Goal: Task Accomplishment & Management: Manage account settings

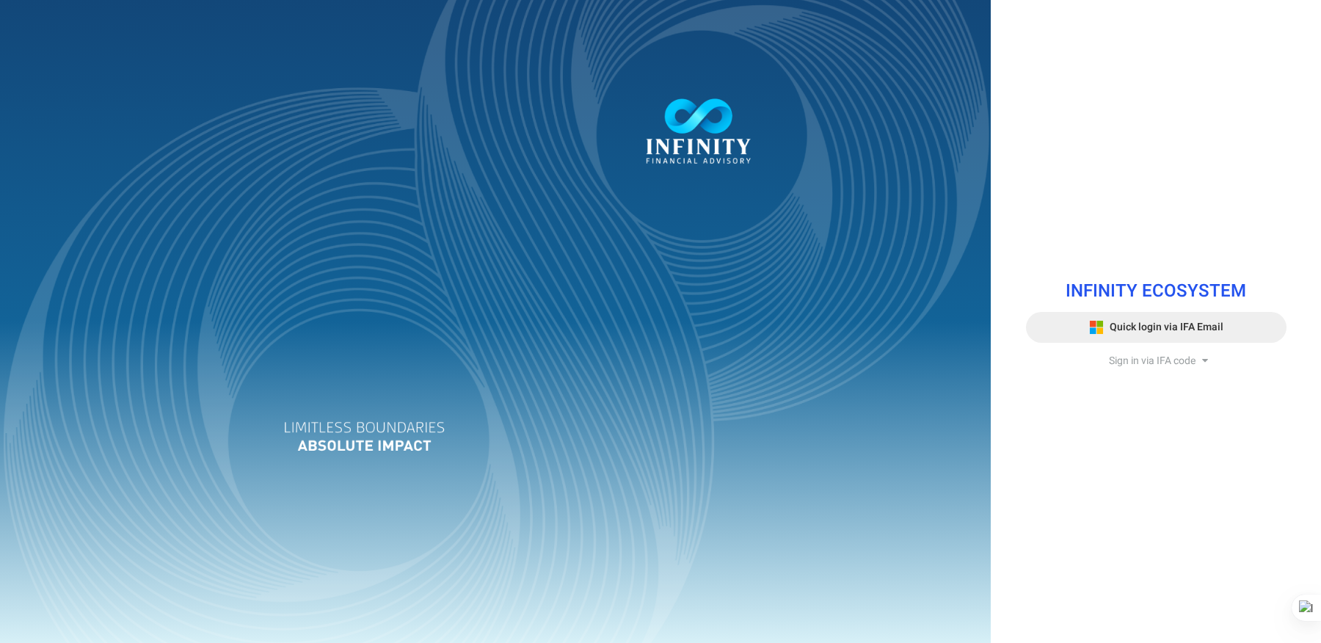
click at [1215, 330] on span "Quick login via IFA Email" at bounding box center [1166, 326] width 114 height 15
click at [1144, 366] on span "Sign in via IFA code" at bounding box center [1152, 360] width 87 height 15
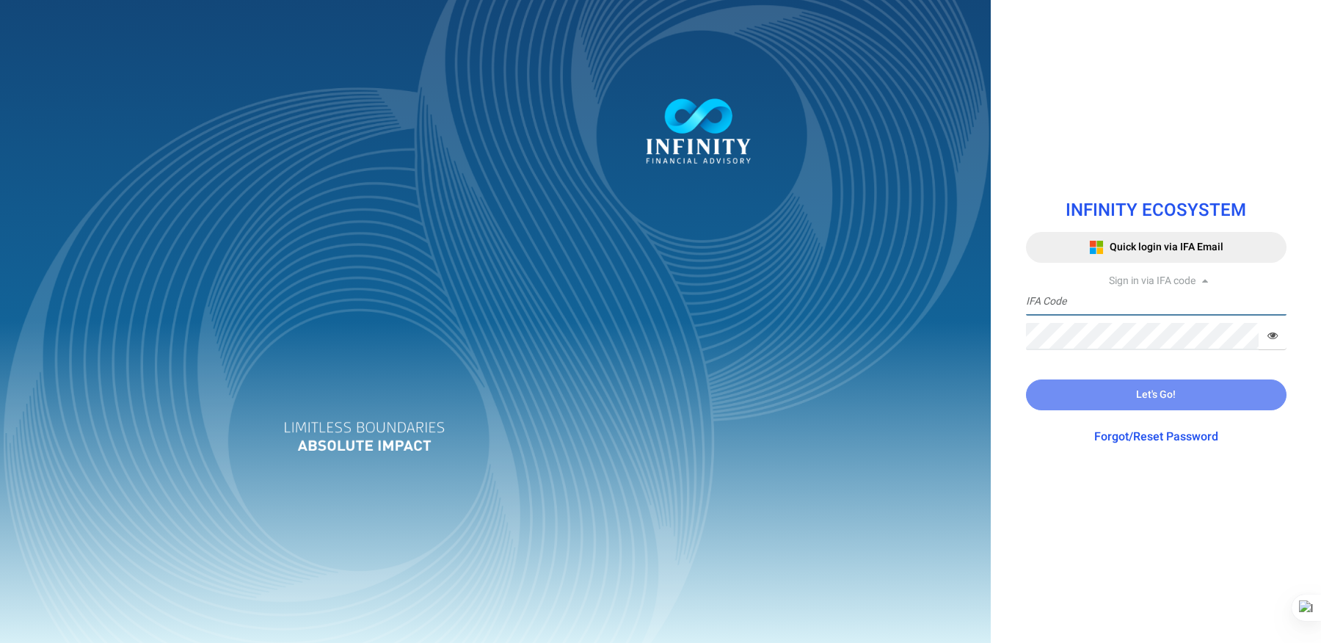
type input "EILEEN.SIM"
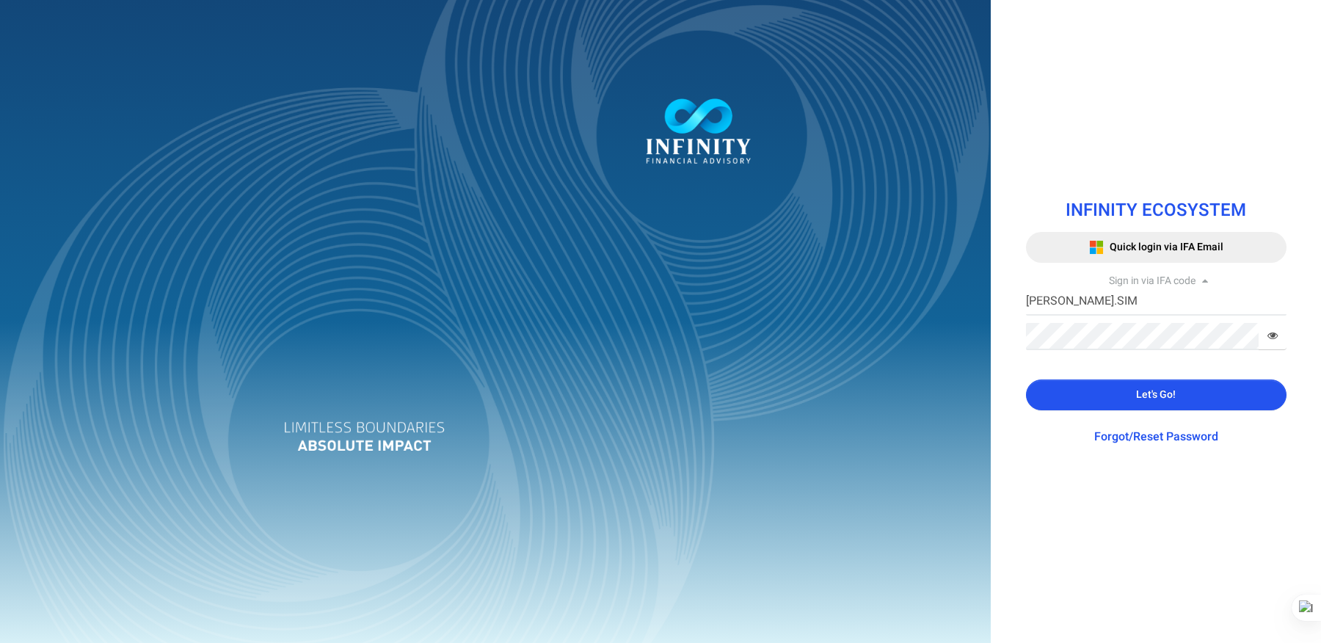
click at [1145, 384] on button "Let's Go!" at bounding box center [1156, 394] width 260 height 31
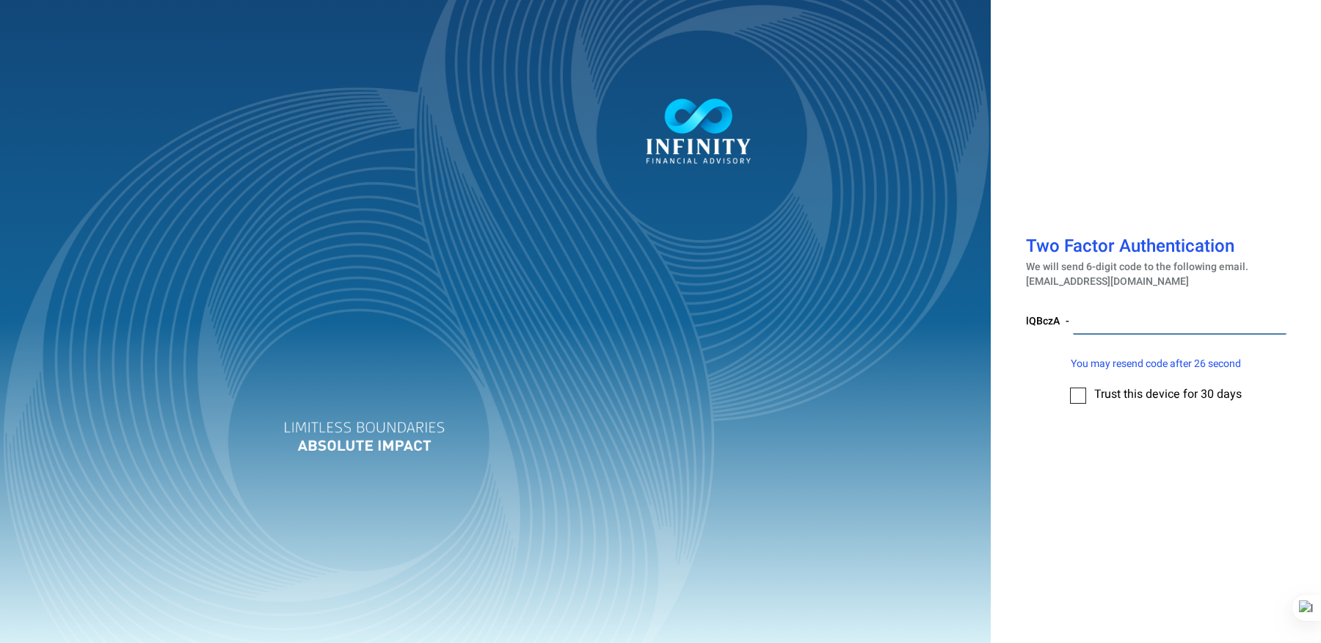
click at [1116, 322] on input "number" at bounding box center [1180, 320] width 214 height 27
paste input "039453"
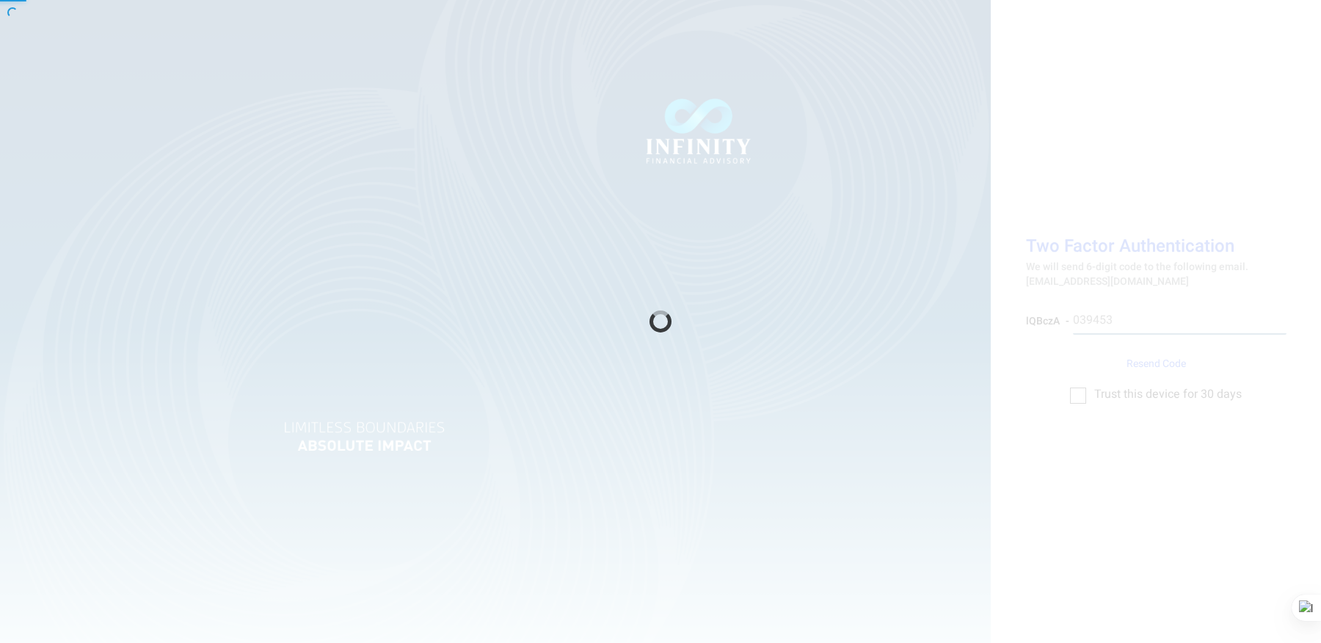
type input "039453"
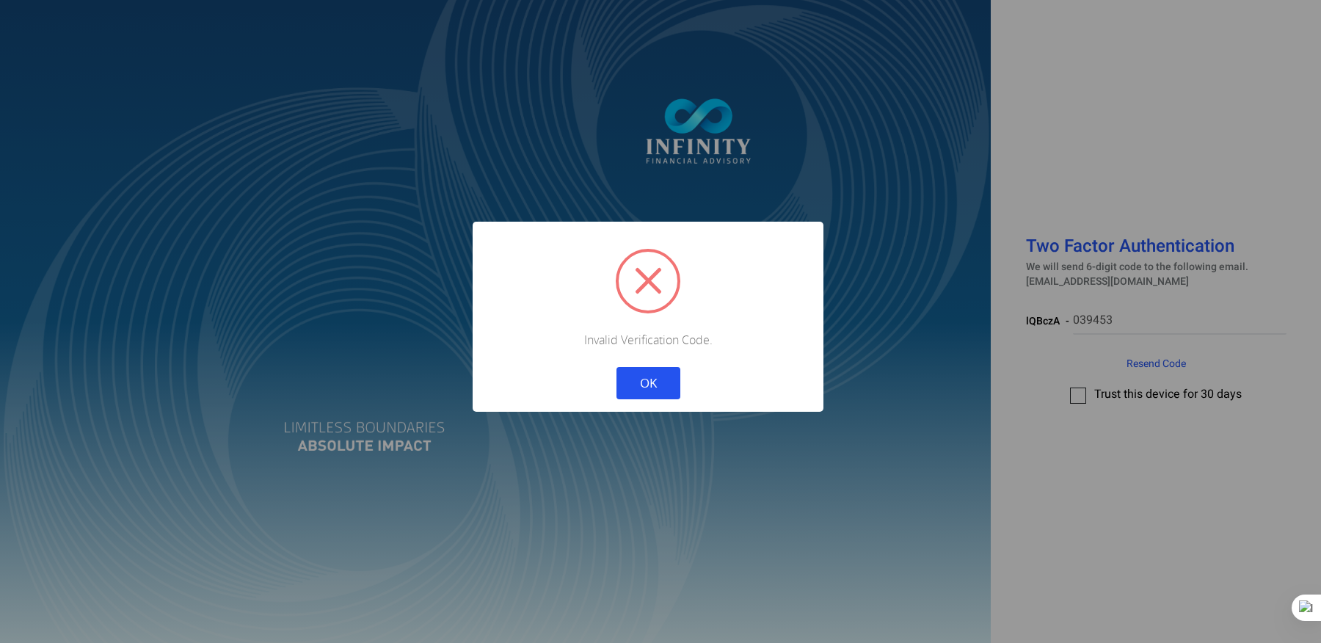
click at [668, 387] on button "OK" at bounding box center [648, 383] width 64 height 32
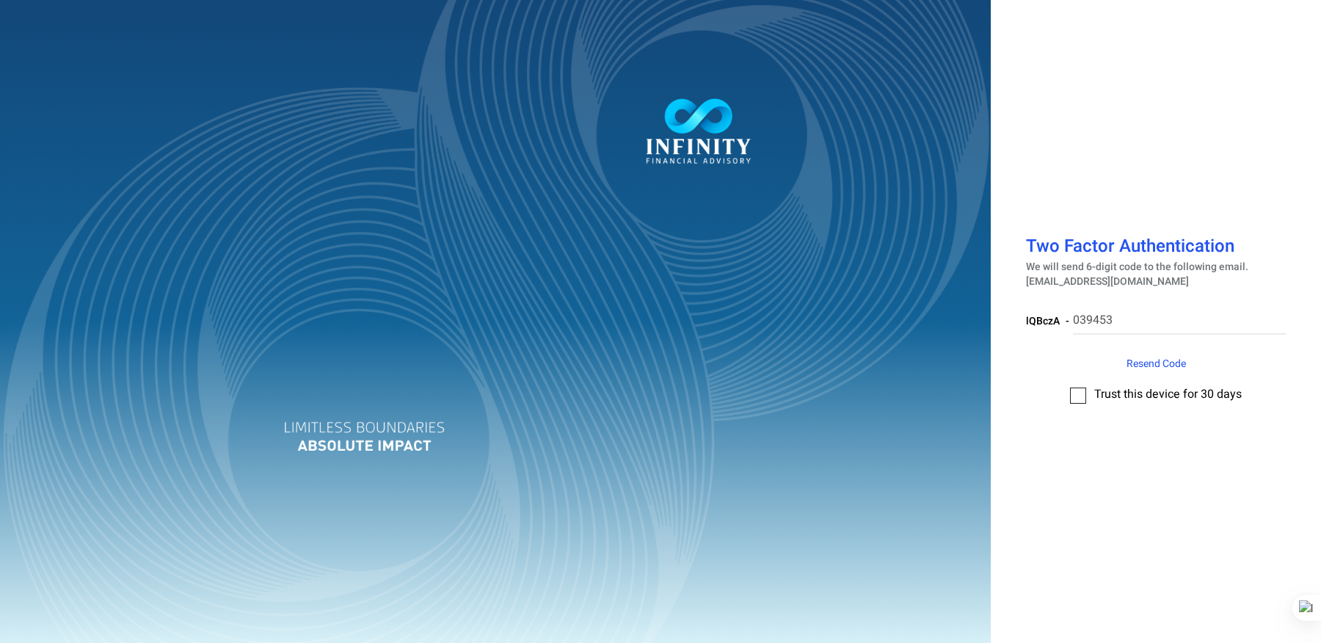
click at [1160, 368] on span "Resend Code" at bounding box center [1155, 363] width 59 height 15
click at [1110, 324] on input "number" at bounding box center [1182, 320] width 208 height 27
paste input "039453"
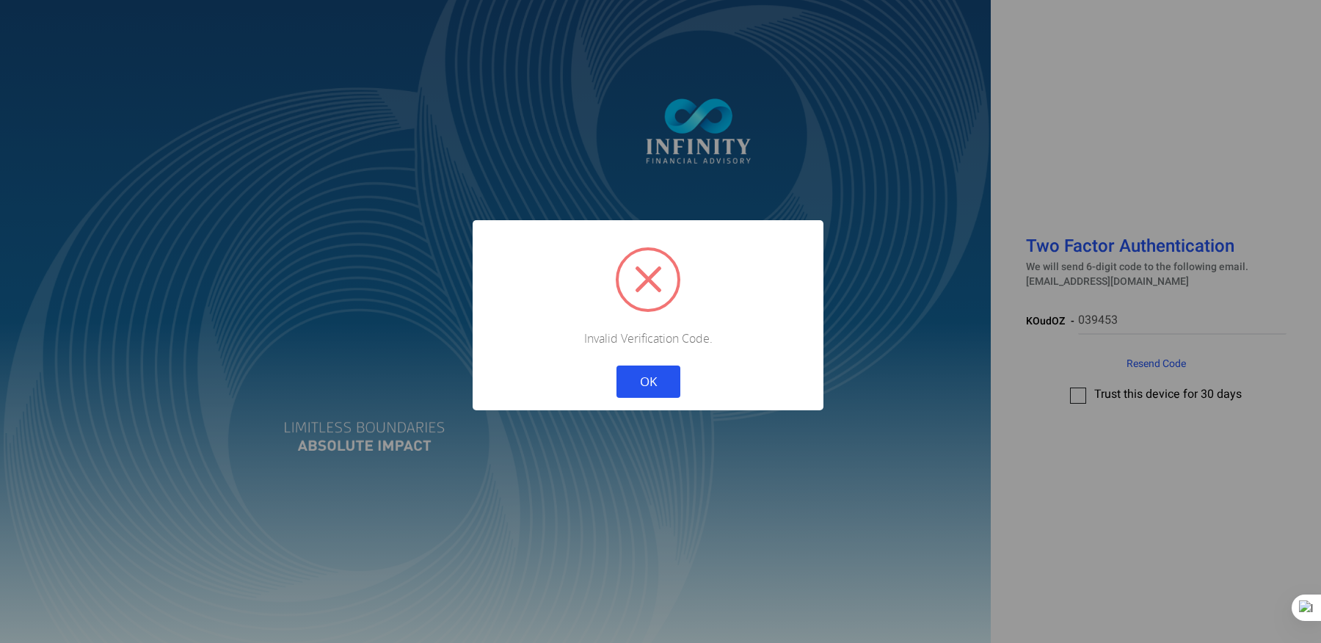
click at [651, 389] on button "OK" at bounding box center [648, 381] width 64 height 32
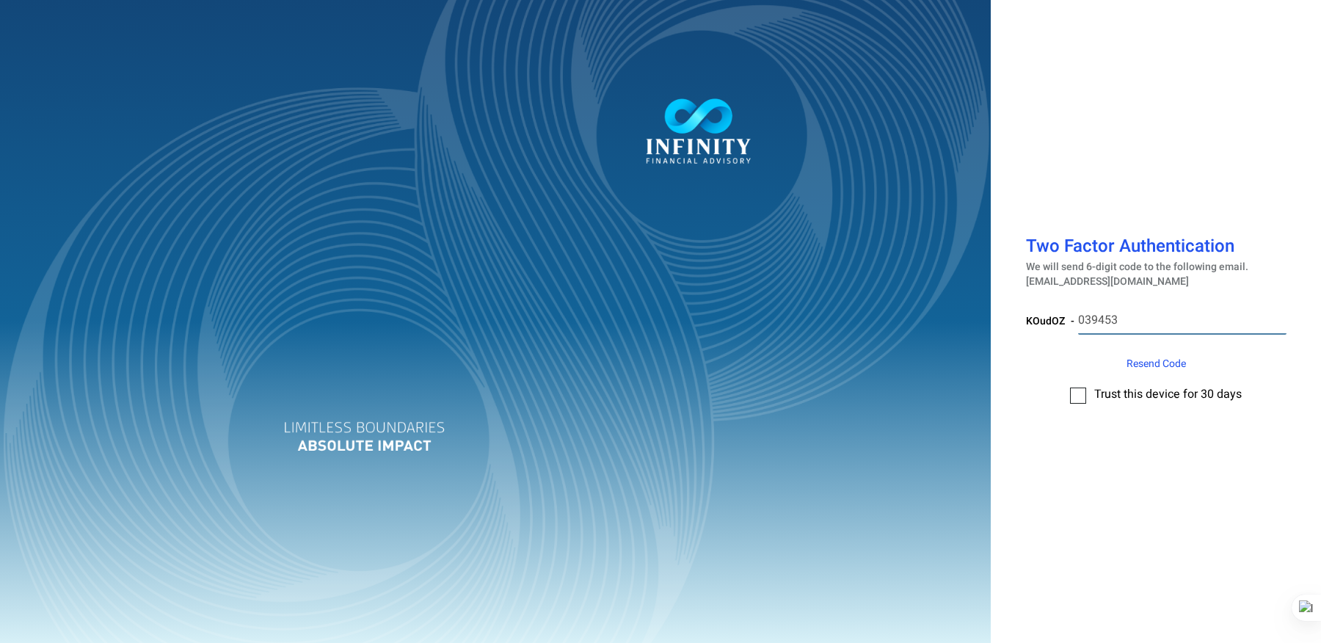
drag, startPoint x: 1134, startPoint y: 326, endPoint x: 958, endPoint y: 326, distance: 175.4
click at [959, 326] on div "Two Factor Authentication We will send 6-digit code to the following email. ei*…" at bounding box center [660, 321] width 1321 height 643
paste input "234172"
type input "234172"
